Goal: Information Seeking & Learning: Learn about a topic

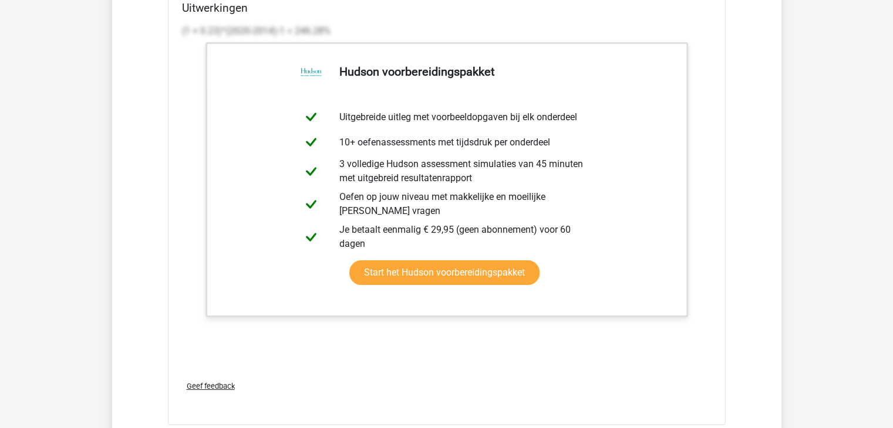
scroll to position [4588, 0]
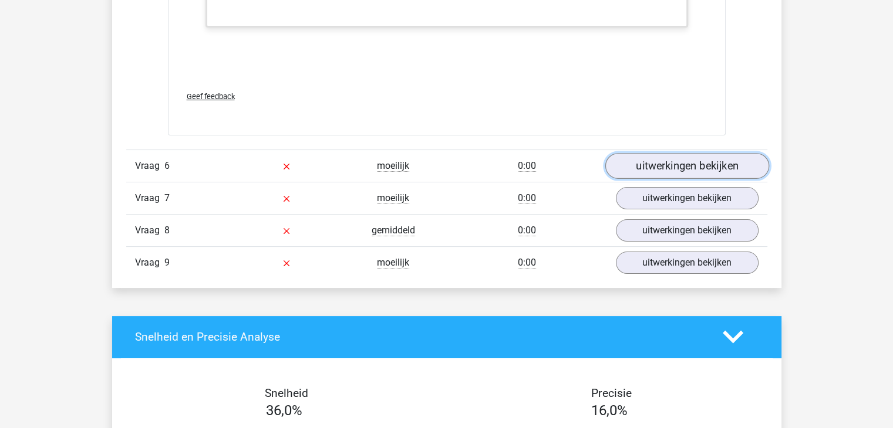
click at [666, 168] on link "uitwerkingen bekijken" at bounding box center [687, 166] width 164 height 26
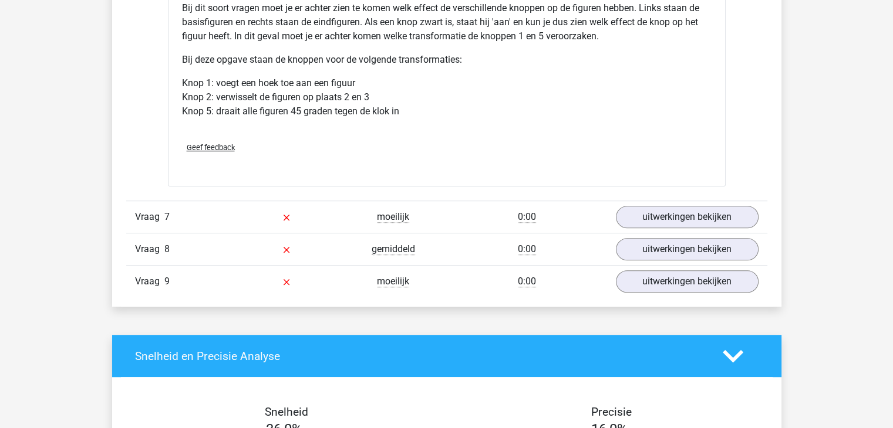
scroll to position [5235, 0]
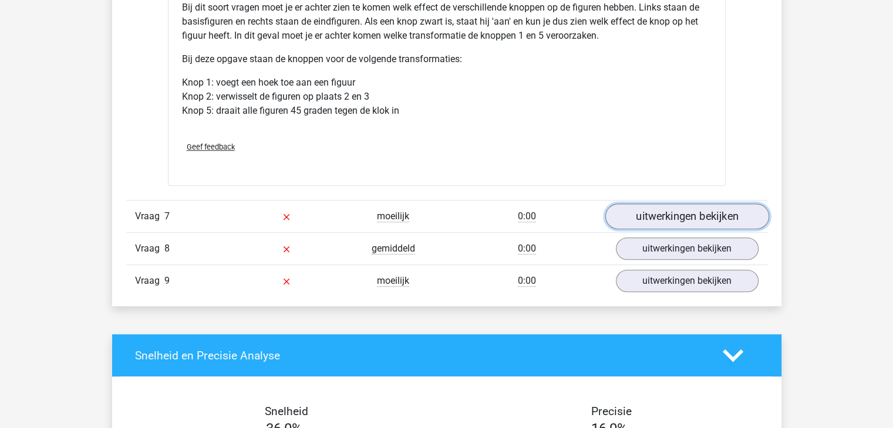
click at [628, 215] on link "uitwerkingen bekijken" at bounding box center [687, 217] width 164 height 26
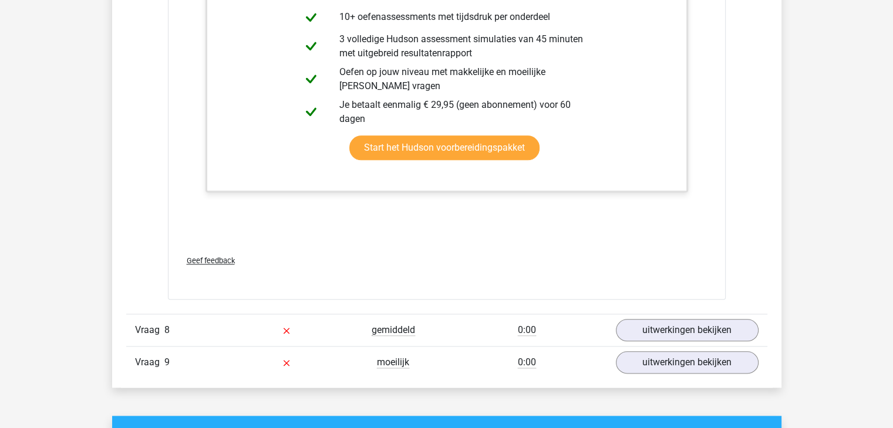
scroll to position [5785, 0]
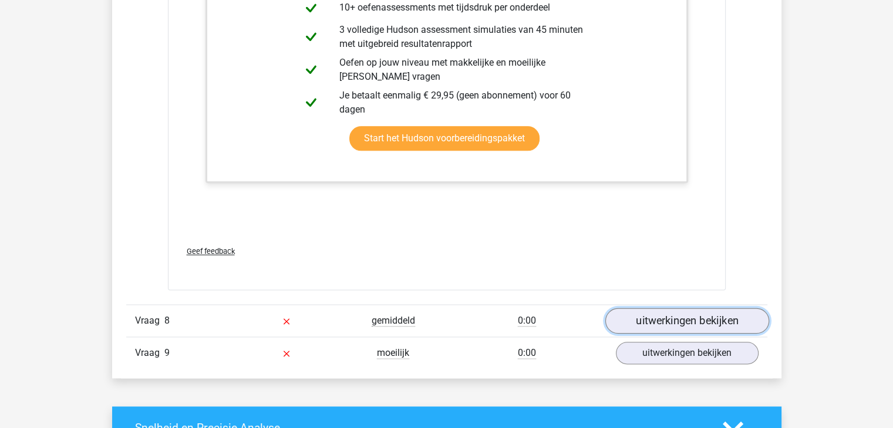
click at [665, 324] on link "uitwerkingen bekijken" at bounding box center [687, 321] width 164 height 26
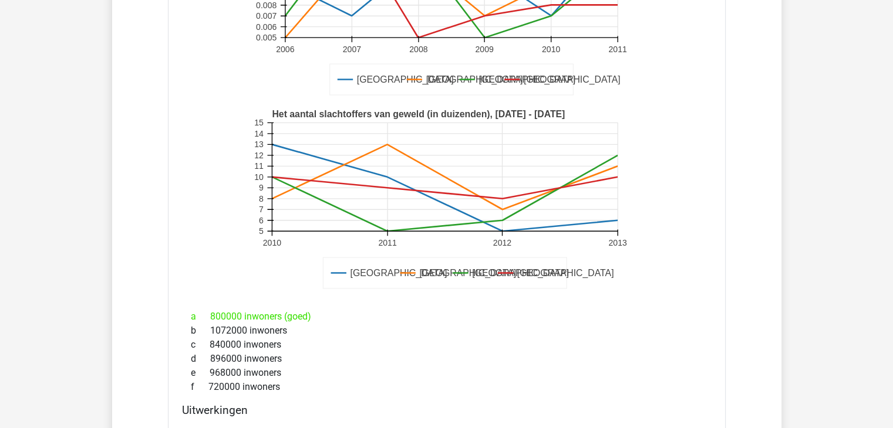
scroll to position [6430, 0]
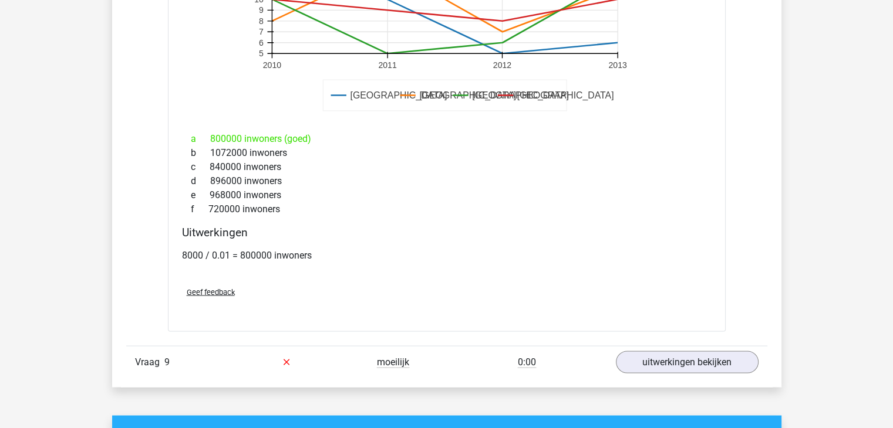
click at [222, 288] on span "Geef feedback" at bounding box center [211, 292] width 48 height 9
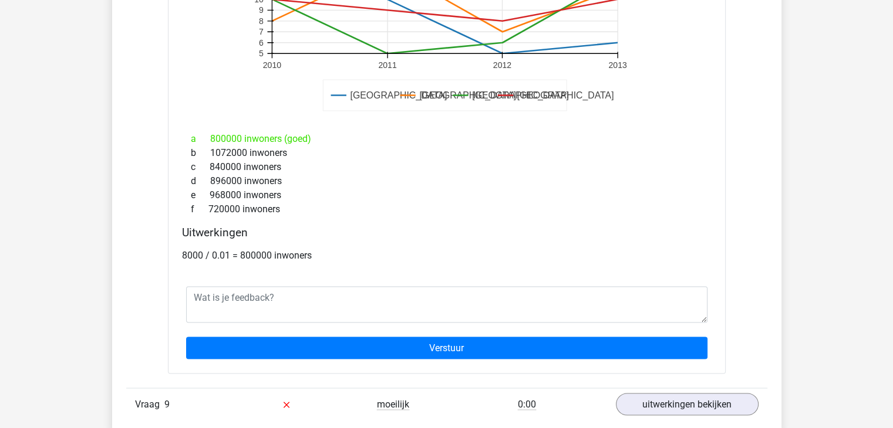
click at [578, 217] on div "Wat is de populatie in Londen in het jaar 2010? Amsterdam Londen Parijs Barcelo…" at bounding box center [447, 40] width 558 height 667
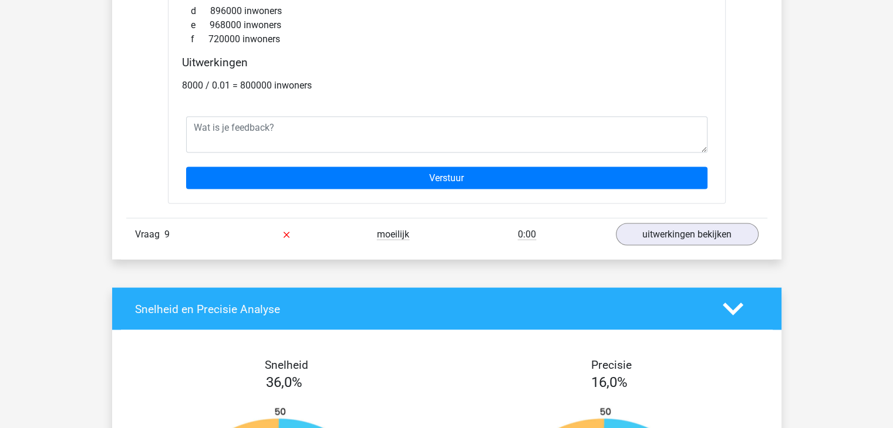
scroll to position [6603, 0]
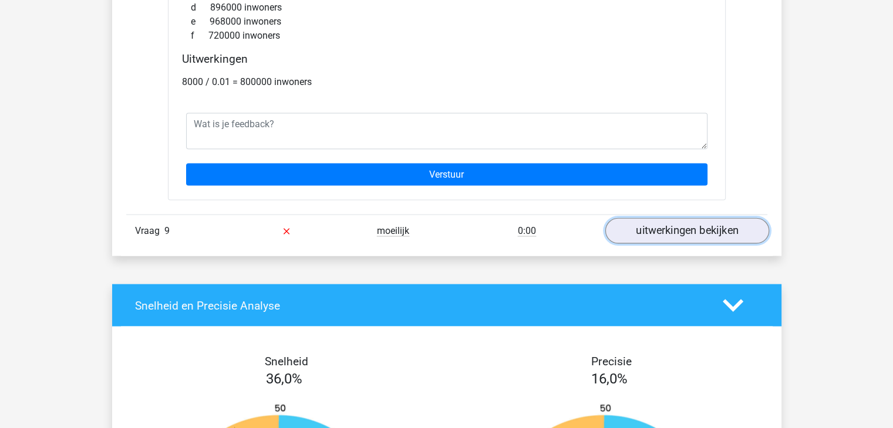
click at [646, 224] on link "uitwerkingen bekijken" at bounding box center [687, 231] width 164 height 26
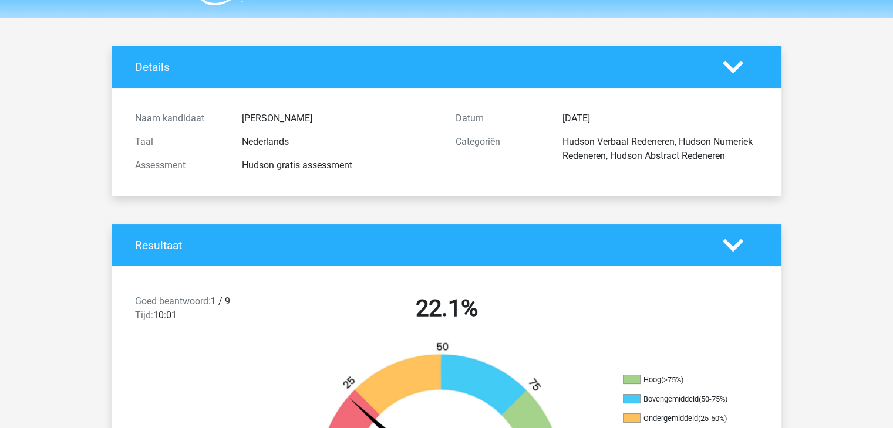
scroll to position [0, 0]
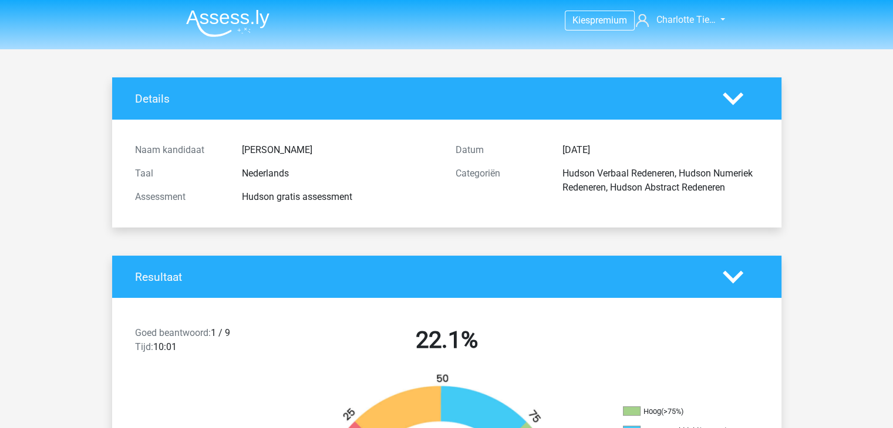
click at [720, 106] on div at bounding box center [740, 99] width 53 height 21
click at [726, 102] on icon at bounding box center [733, 99] width 21 height 21
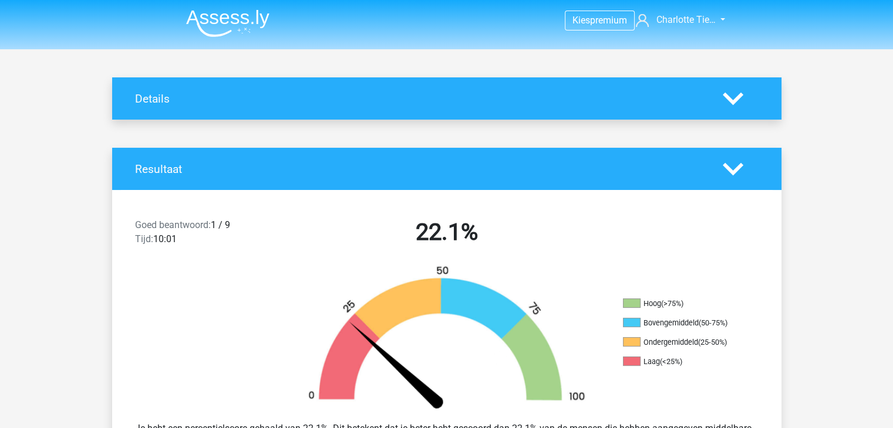
click at [731, 176] on icon at bounding box center [733, 169] width 21 height 21
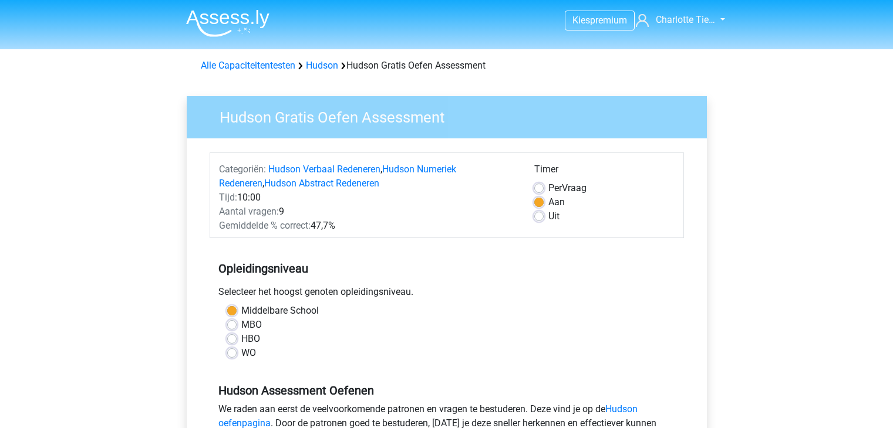
scroll to position [190, 0]
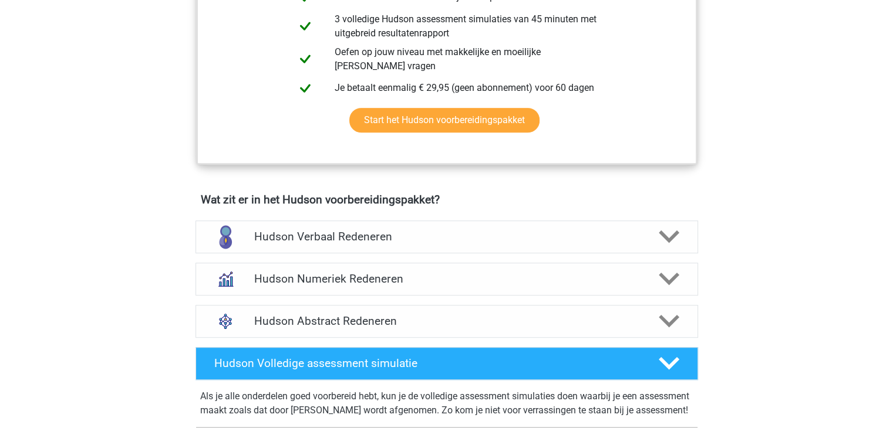
scroll to position [572, 0]
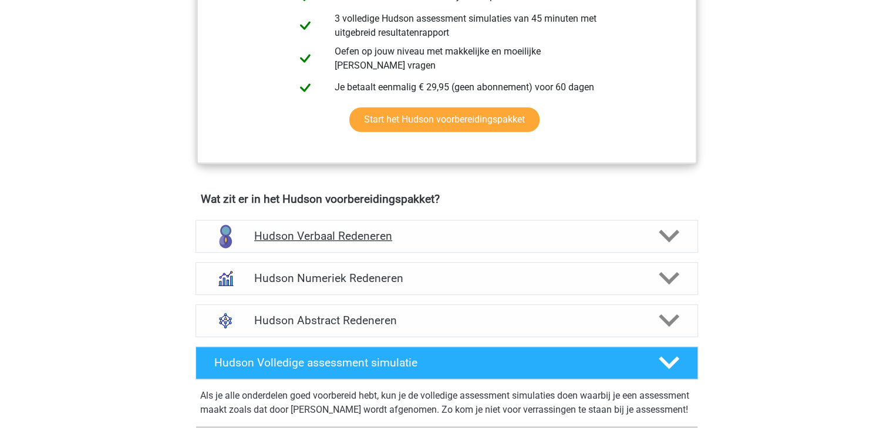
click at [357, 231] on h4 "Hudson Verbaal Redeneren" at bounding box center [446, 237] width 384 height 14
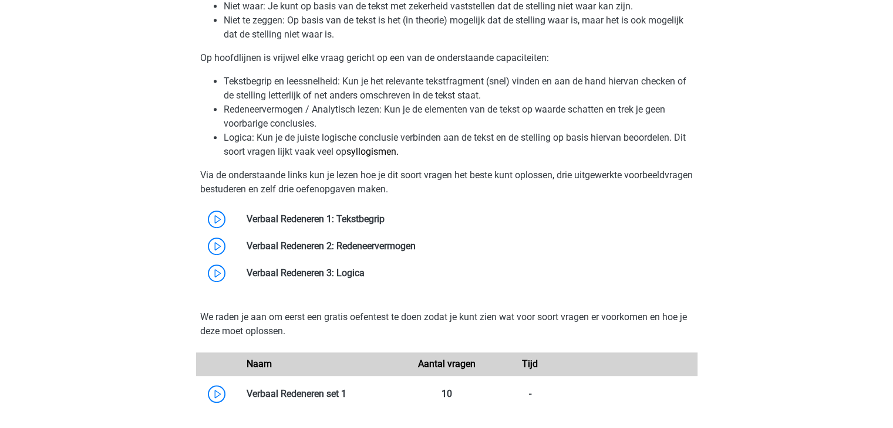
scroll to position [939, 0]
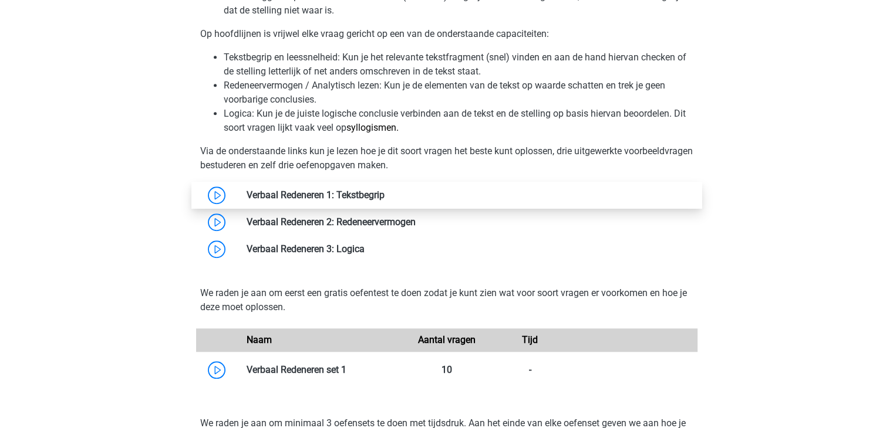
click at [384, 190] on link at bounding box center [384, 195] width 0 height 11
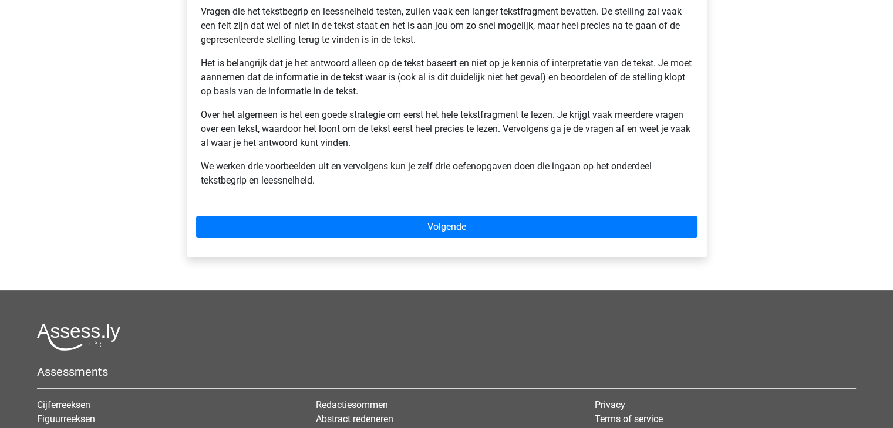
scroll to position [230, 0]
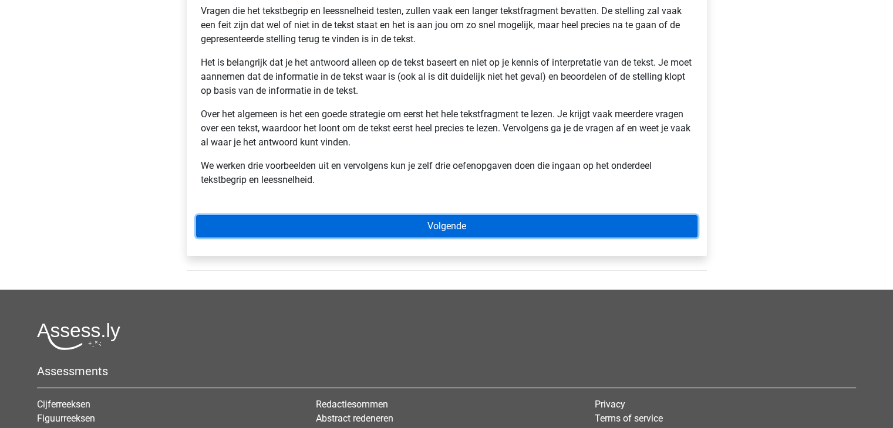
click at [341, 227] on link "Volgende" at bounding box center [446, 226] width 501 height 22
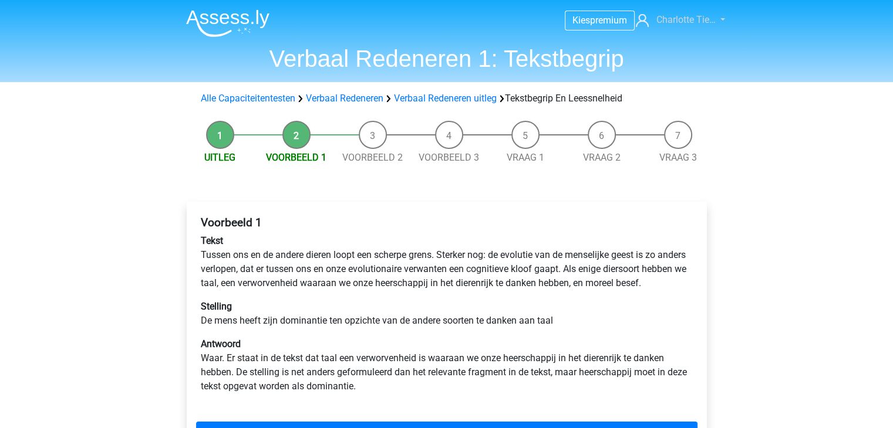
click at [696, 22] on span "Charlotte Tie…" at bounding box center [685, 19] width 59 height 11
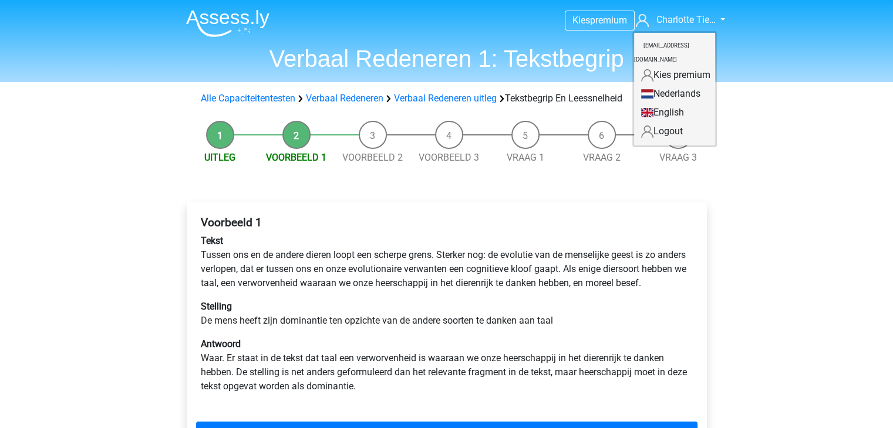
click at [753, 122] on div "Kies premium Charlotte Tie… charlotte-tielemans@hotmail.com" at bounding box center [446, 403] width 893 height 807
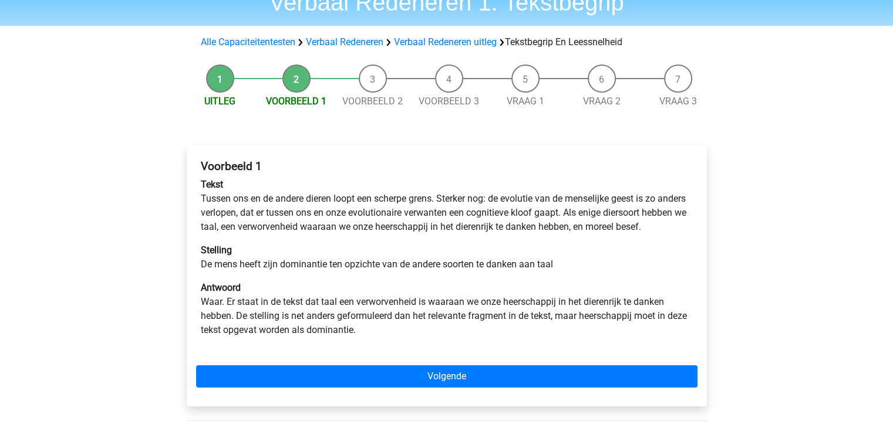
scroll to position [56, 0]
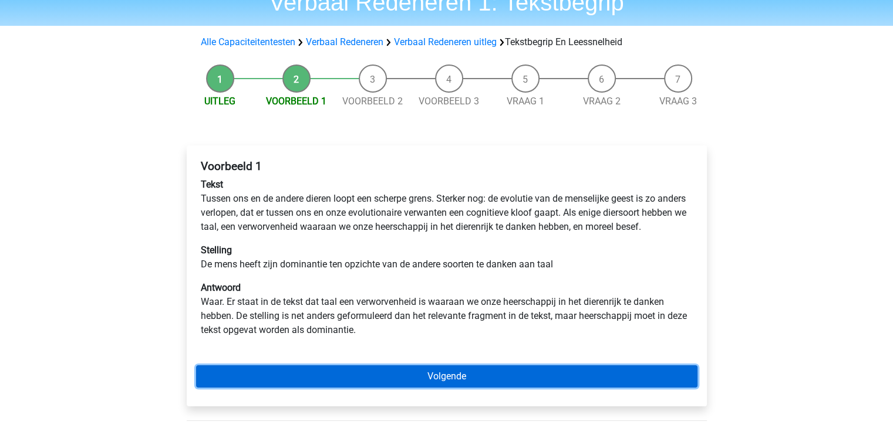
click at [426, 387] on link "Volgende" at bounding box center [446, 377] width 501 height 22
